Goal: Task Accomplishment & Management: Use online tool/utility

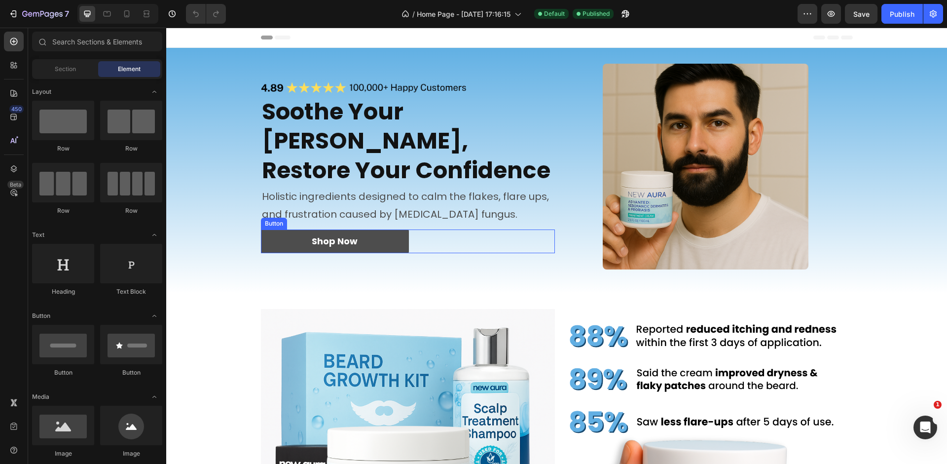
click at [378, 236] on link "Shop Now" at bounding box center [335, 241] width 148 height 24
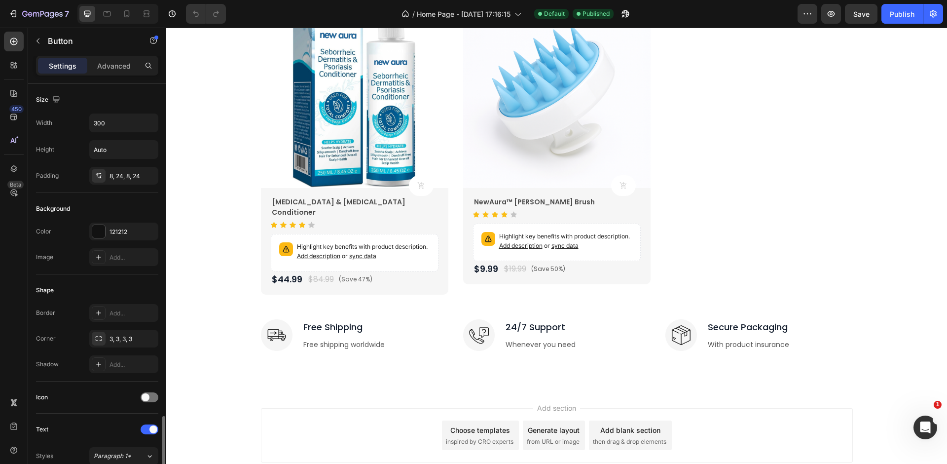
scroll to position [377, 0]
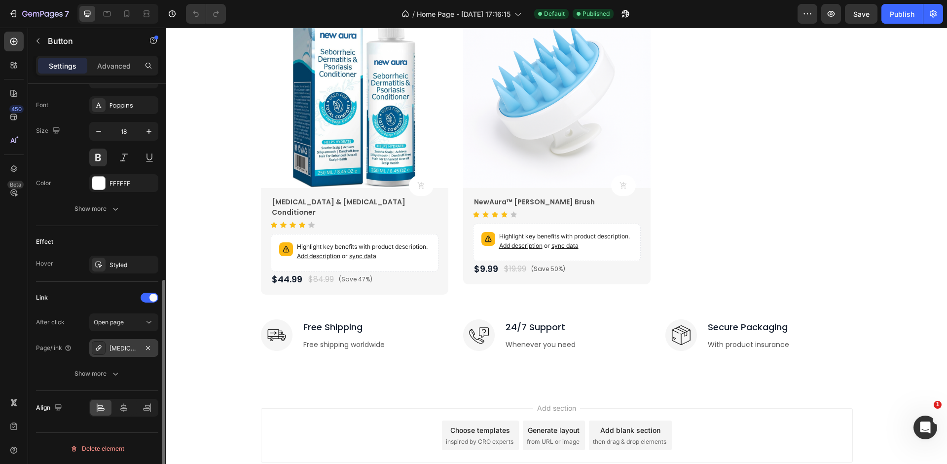
click at [120, 344] on div "[MEDICAL_DATA]-cream" at bounding box center [124, 348] width 29 height 9
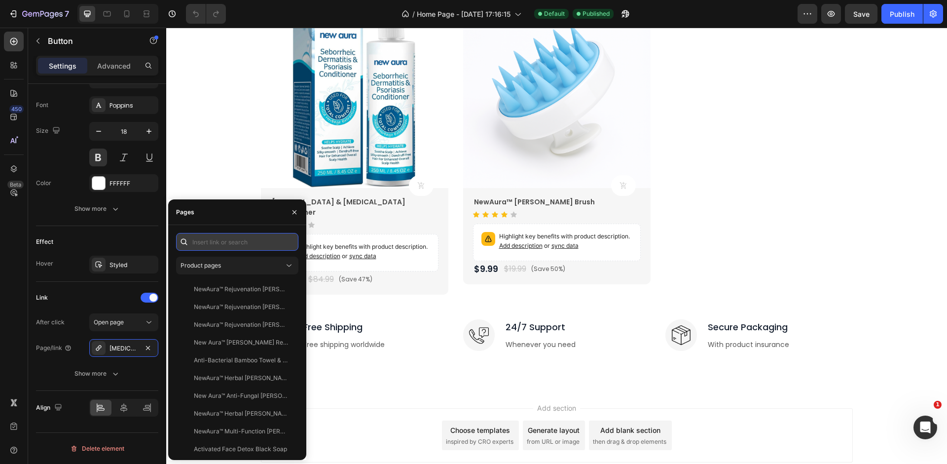
click at [243, 241] on input "text" at bounding box center [237, 242] width 122 height 18
paste input "[URL][DOMAIN_NAME][PERSON_NAME]"
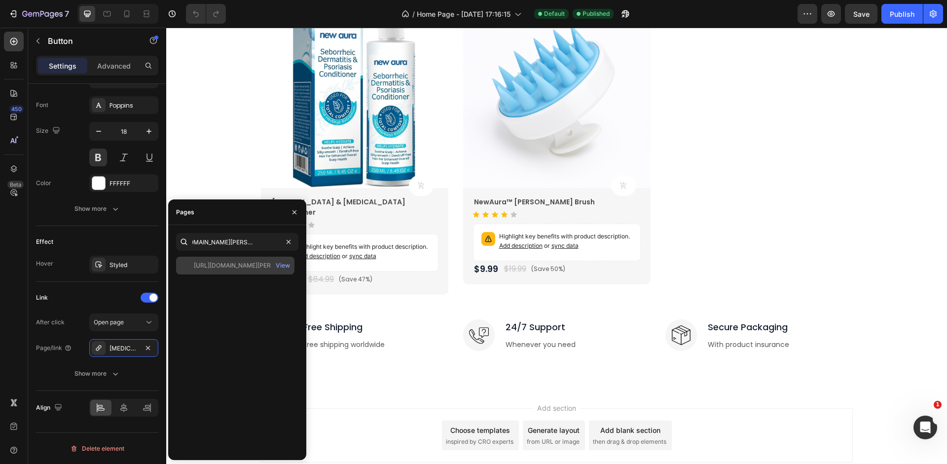
click at [252, 269] on div "[URL][DOMAIN_NAME][PERSON_NAME]" at bounding box center [241, 265] width 95 height 9
click at [251, 269] on div "[URL][DOMAIN_NAME][PERSON_NAME]" at bounding box center [241, 265] width 95 height 9
click at [216, 261] on div "[URL][DOMAIN_NAME][PERSON_NAME]" at bounding box center [241, 265] width 95 height 9
click at [131, 344] on div "[URL][DOMAIN_NAME][PERSON_NAME]" at bounding box center [124, 348] width 29 height 9
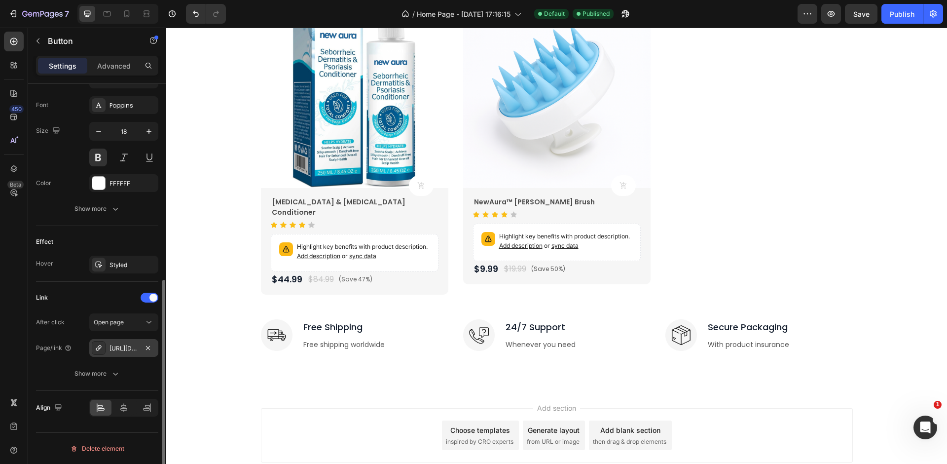
click at [124, 346] on div "[URL][DOMAIN_NAME][PERSON_NAME]" at bounding box center [124, 348] width 29 height 9
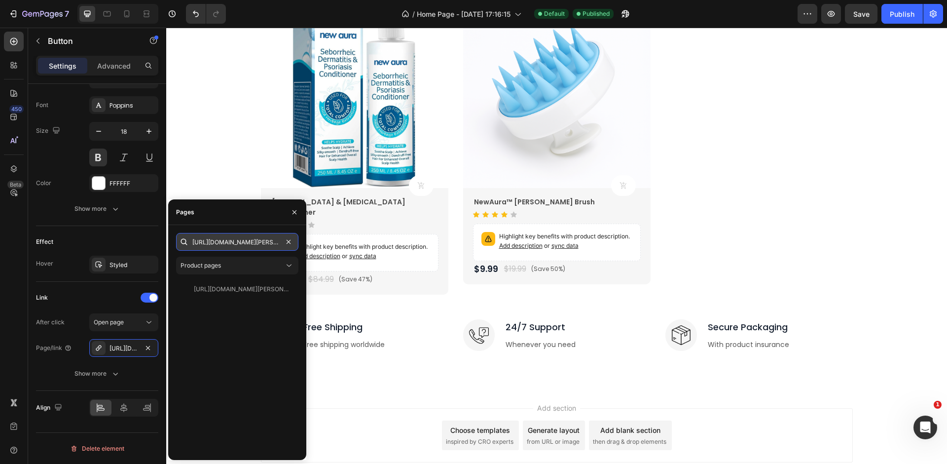
click at [238, 239] on input "[URL][DOMAIN_NAME][PERSON_NAME]" at bounding box center [237, 242] width 122 height 18
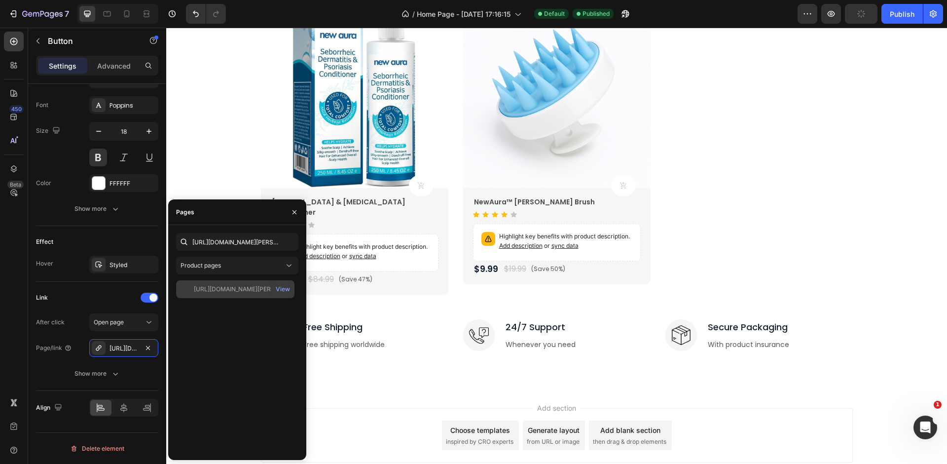
drag, startPoint x: 241, startPoint y: 293, endPoint x: 230, endPoint y: 218, distance: 75.7
click at [241, 293] on div "[URL][DOMAIN_NAME][PERSON_NAME]" at bounding box center [241, 289] width 95 height 9
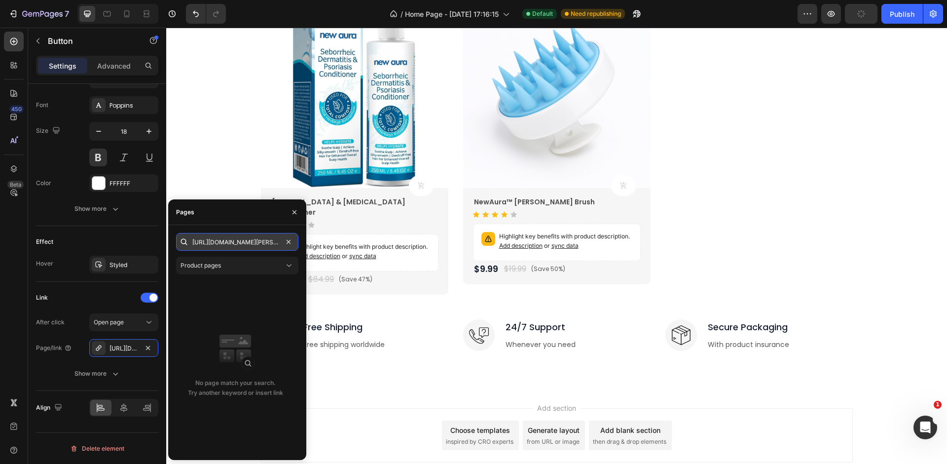
click at [232, 243] on input "[URL][DOMAIN_NAME][PERSON_NAME]" at bounding box center [237, 242] width 122 height 18
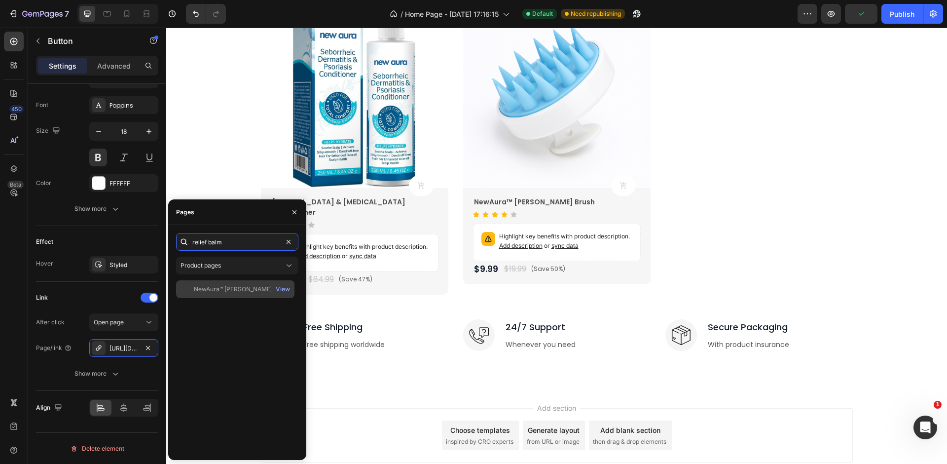
type input "relief balm"
click at [247, 287] on div "NewAura™ [PERSON_NAME] Relief Balm" at bounding box center [241, 289] width 95 height 9
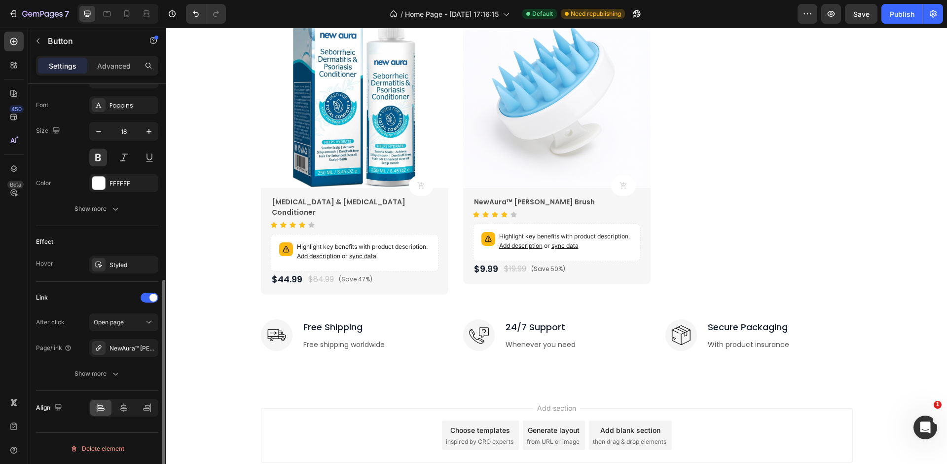
click at [42, 358] on div "After click Open page Page/link NewAura™ [PERSON_NAME] Relief Balm Show more" at bounding box center [97, 347] width 122 height 69
click at [905, 16] on div "Publish" at bounding box center [902, 14] width 25 height 10
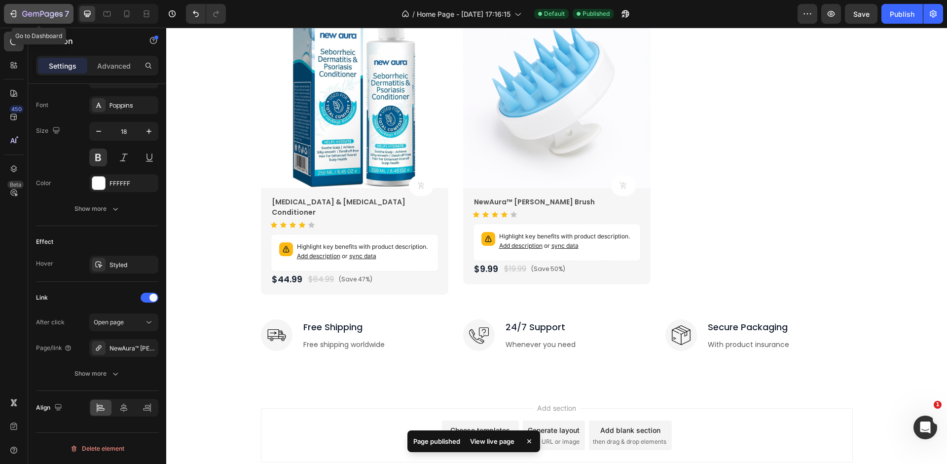
click at [14, 12] on icon "button" at bounding box center [13, 14] width 10 height 10
